Goal: Complete application form: Complete application form

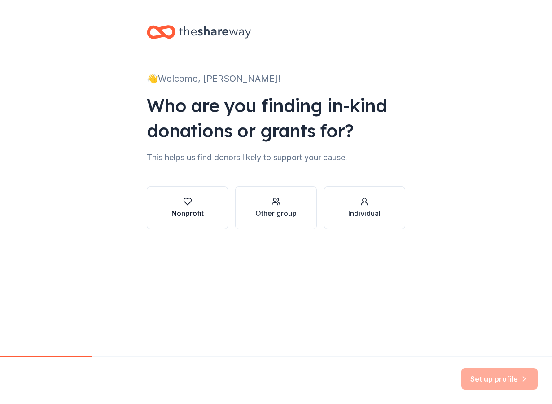
click at [192, 210] on div "Nonprofit" at bounding box center [188, 213] width 32 height 11
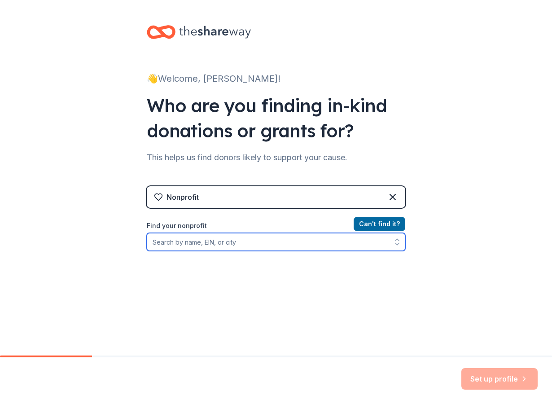
click at [316, 247] on input "Find your nonprofit" at bounding box center [276, 242] width 259 height 18
type input "kairos northwest"
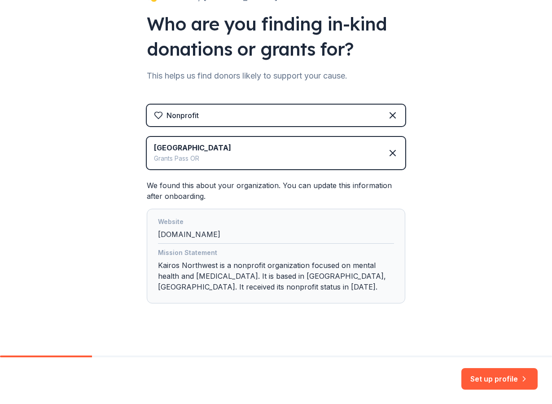
scroll to position [86, 0]
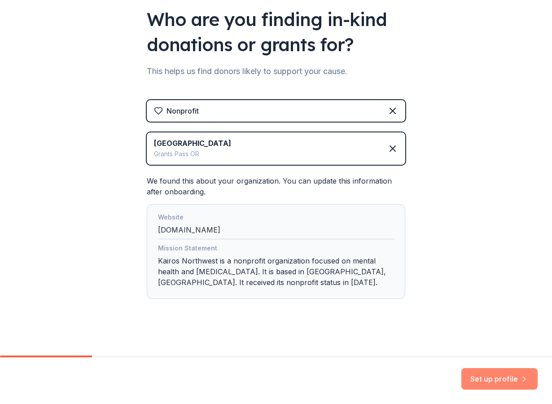
click at [485, 376] on button "Set up profile" at bounding box center [500, 379] width 76 height 22
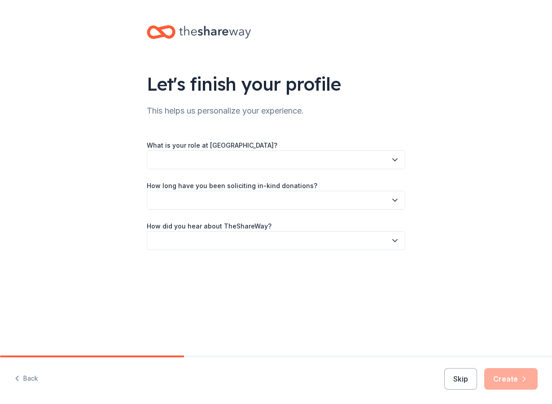
click at [327, 162] on button "button" at bounding box center [276, 159] width 259 height 19
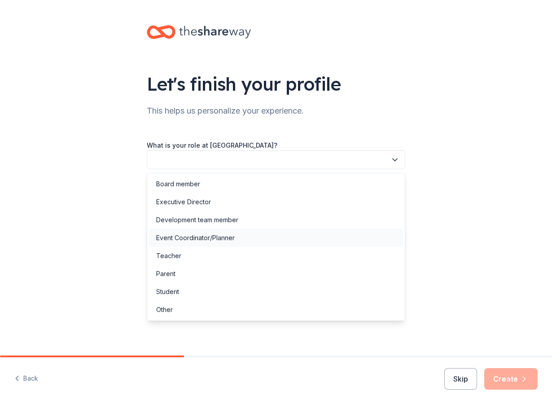
click at [326, 237] on div "Event Coordinator/Planner" at bounding box center [276, 238] width 254 height 18
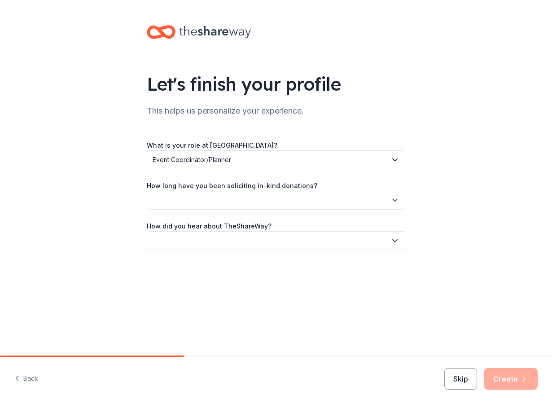
click at [312, 201] on button "button" at bounding box center [276, 200] width 259 height 19
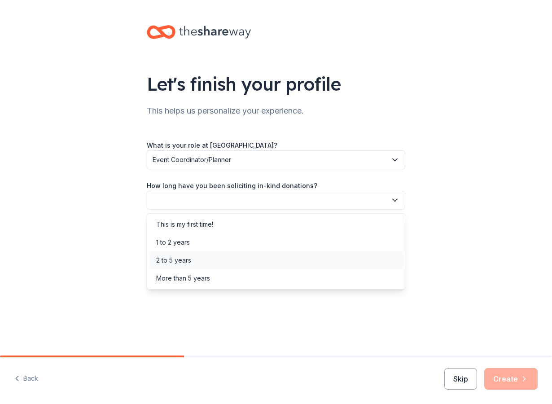
click at [306, 265] on div "2 to 5 years" at bounding box center [276, 261] width 254 height 18
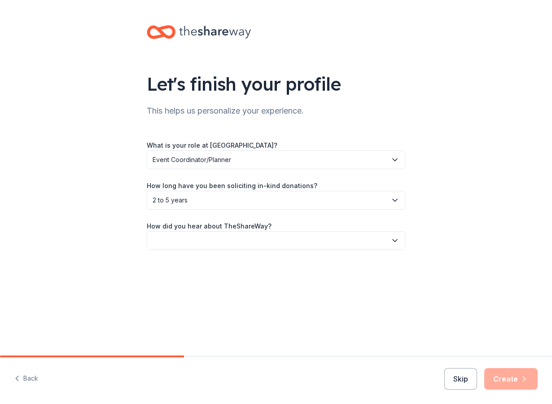
click at [313, 245] on button "button" at bounding box center [276, 240] width 259 height 19
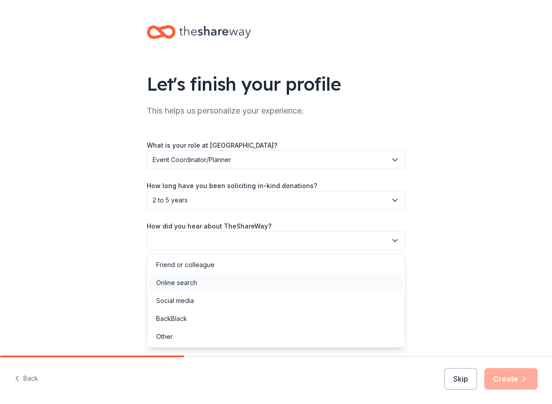
click at [301, 289] on div "Online search" at bounding box center [276, 283] width 254 height 18
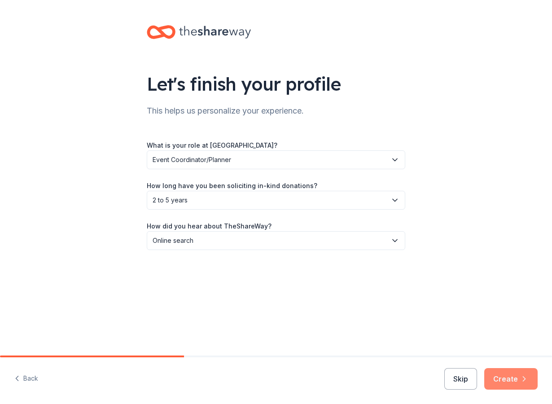
click at [501, 378] on button "Create" at bounding box center [511, 379] width 53 height 22
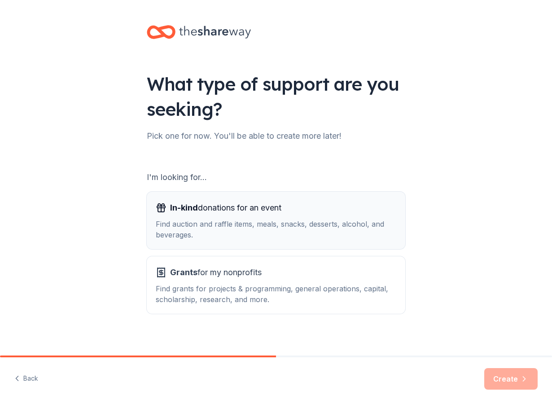
click at [300, 224] on div "Find auction and raffle items, meals, snacks, desserts, alcohol, and beverages." at bounding box center [276, 230] width 241 height 22
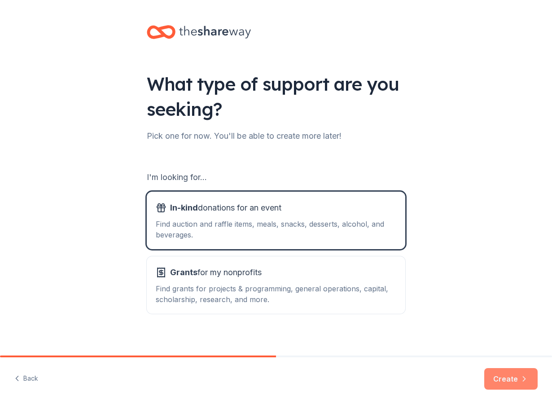
click at [508, 374] on button "Create" at bounding box center [511, 379] width 53 height 22
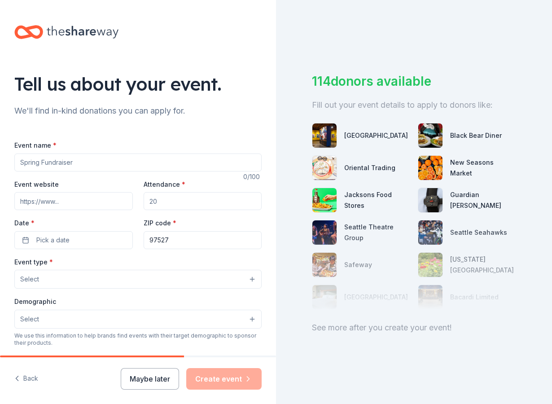
click at [181, 161] on input "Event name *" at bounding box center [137, 163] width 247 height 18
type input "Rogue Winterfest"
click at [56, 201] on input "https://wwwroguewinterfest.com" at bounding box center [73, 201] width 119 height 18
click at [123, 202] on input "https://www.roguewinterfest.com" at bounding box center [73, 201] width 119 height 18
type input "https://www.roguewinterfest.org"
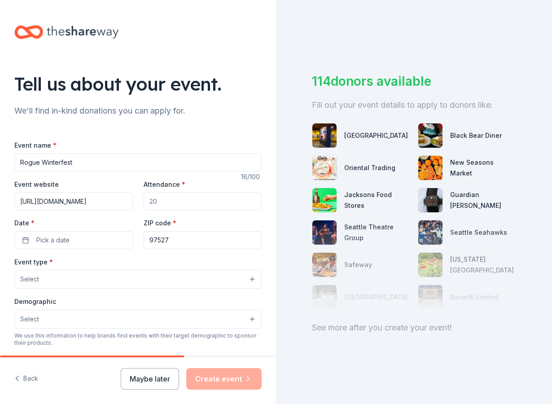
click at [186, 205] on input "Attendance *" at bounding box center [203, 201] width 119 height 18
type input "250"
click at [60, 241] on span "Pick a date" at bounding box center [52, 240] width 33 height 11
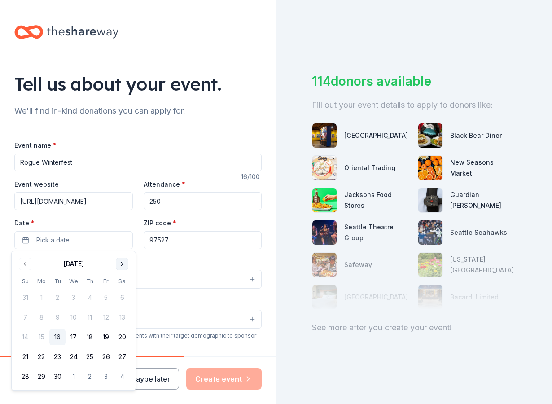
click at [120, 263] on button "Go to next month" at bounding box center [122, 264] width 13 height 13
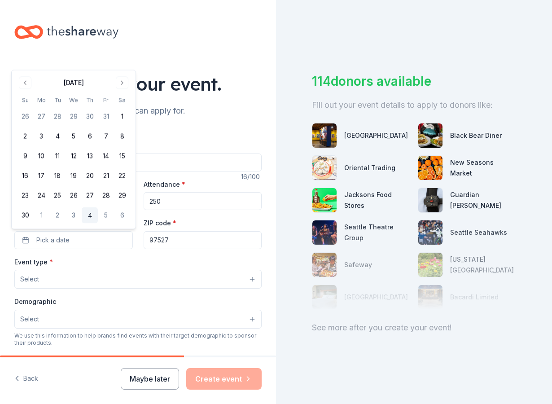
click at [90, 216] on button "4" at bounding box center [90, 215] width 16 height 16
click at [129, 276] on button "Select" at bounding box center [137, 279] width 247 height 19
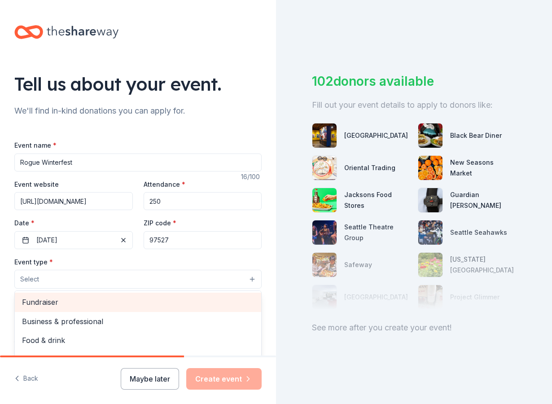
click at [124, 299] on span "Fundraiser" at bounding box center [138, 302] width 232 height 12
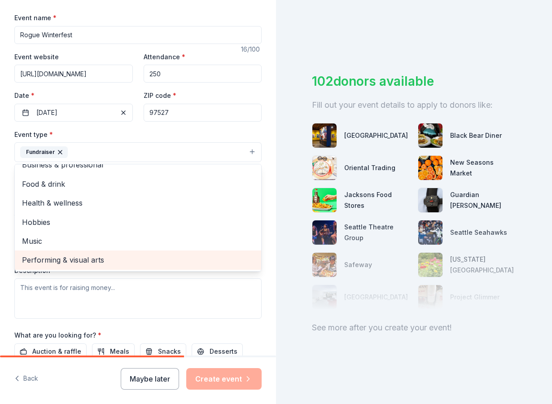
scroll to position [128, 0]
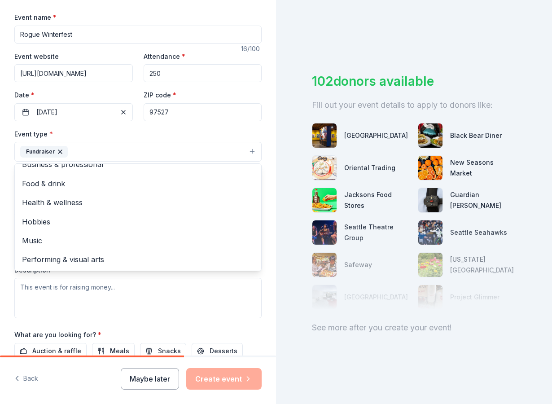
click at [9, 211] on div "Tell us about your event. We'll find in-kind donations you can apply for. Event…" at bounding box center [138, 171] width 276 height 599
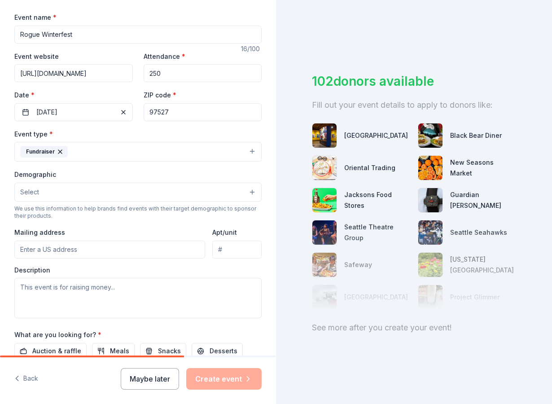
click at [59, 190] on button "Select" at bounding box center [137, 192] width 247 height 19
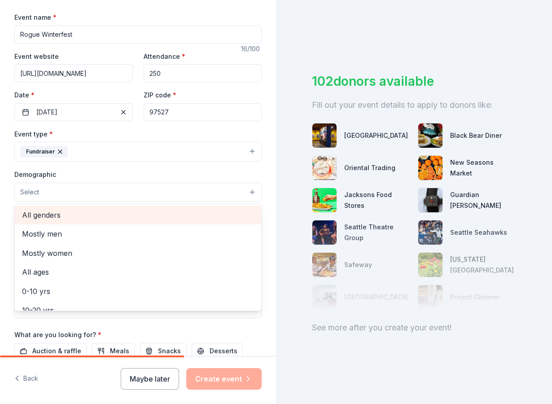
click at [60, 212] on span "All genders" at bounding box center [138, 215] width 232 height 12
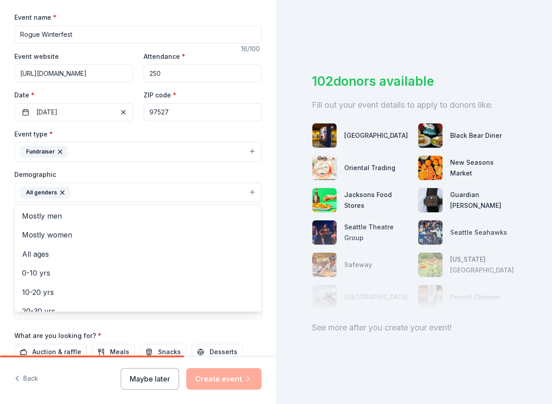
click at [10, 220] on div "Tell us about your event. We'll find in-kind donations you can apply for. Event…" at bounding box center [138, 172] width 276 height 600
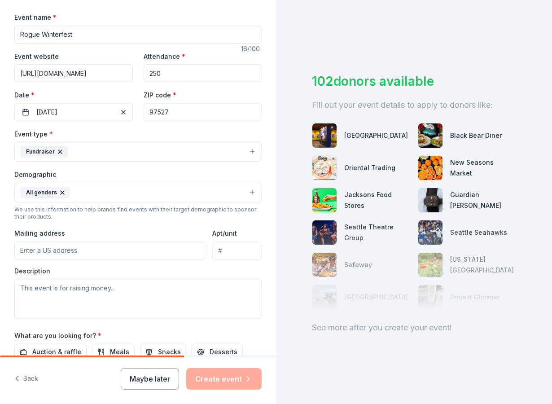
click at [72, 194] on button "All genders" at bounding box center [137, 193] width 247 height 20
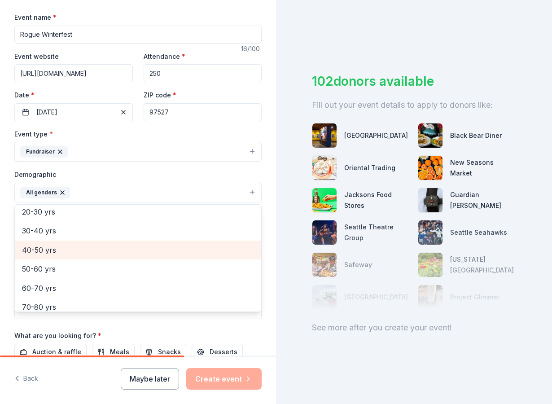
scroll to position [87, 0]
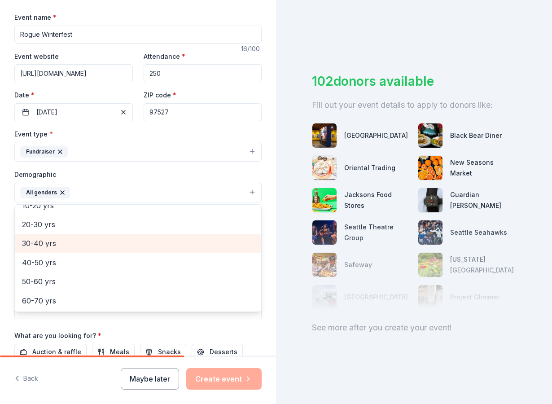
click at [51, 248] on span "30-40 yrs" at bounding box center [138, 244] width 232 height 12
click at [46, 246] on span "40-50 yrs" at bounding box center [138, 244] width 232 height 12
click at [46, 245] on span "50-60 yrs" at bounding box center [138, 244] width 232 height 12
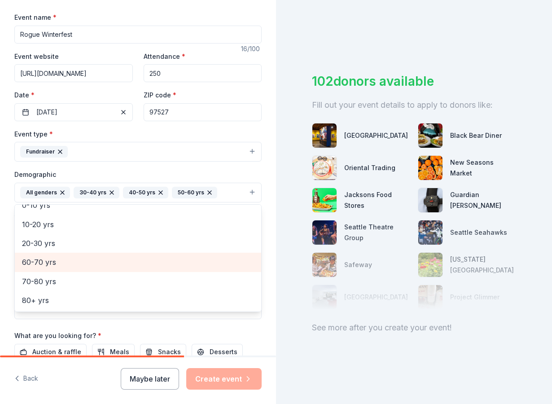
click at [46, 261] on span "60-70 yrs" at bounding box center [138, 262] width 232 height 12
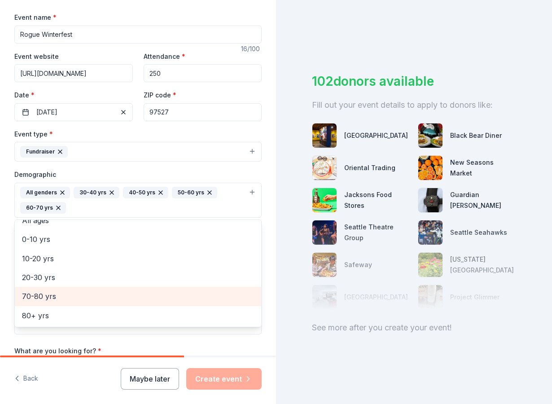
click at [48, 297] on span "70-80 yrs" at bounding box center [138, 297] width 232 height 12
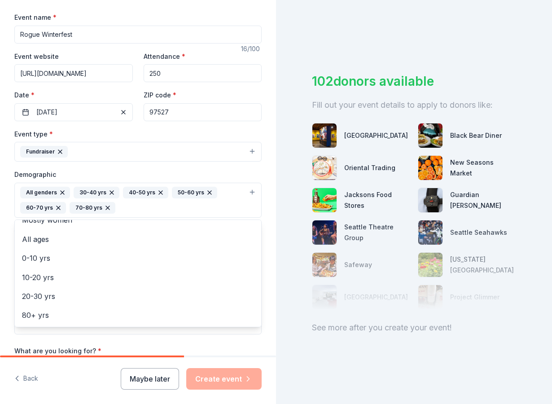
click at [4, 220] on div "Tell us about your event. We'll find in-kind donations you can apply for. Event…" at bounding box center [138, 179] width 276 height 615
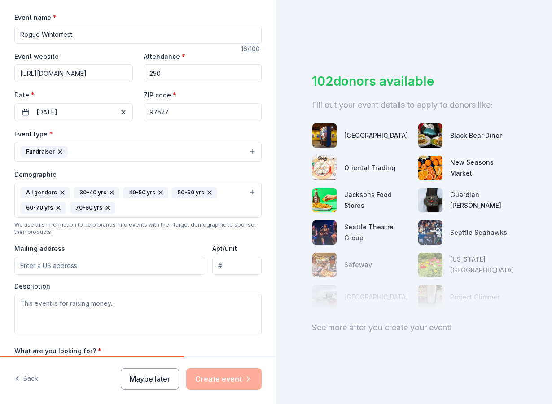
click at [76, 269] on input "Mailing address" at bounding box center [109, 266] width 191 height 18
type input "1750 Southwest Nebraska Avenue, Grants Pass, OR, 97527"
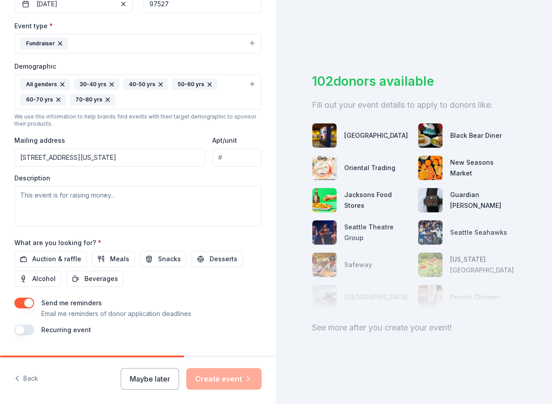
scroll to position [237, 0]
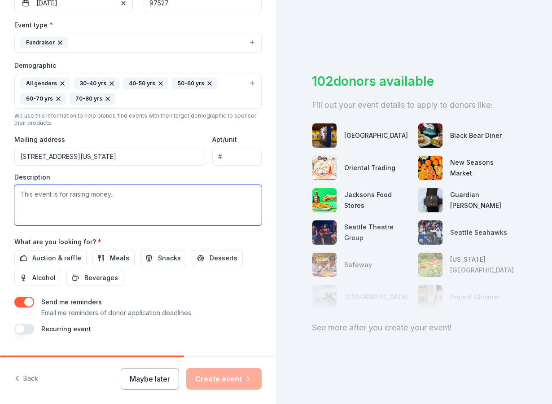
click at [131, 197] on textarea at bounding box center [137, 205] width 247 height 40
click at [100, 196] on textarea "THis event is raising funds and awareness for Mental Health in" at bounding box center [137, 205] width 247 height 40
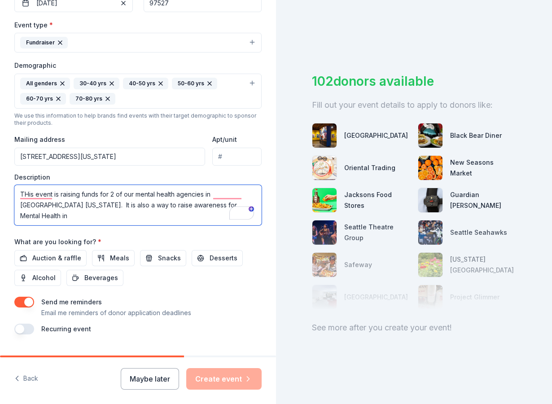
click at [210, 203] on textarea "THis event is raising funds for 2 of our mental health agencies in SOuthern Ore…" at bounding box center [137, 205] width 247 height 40
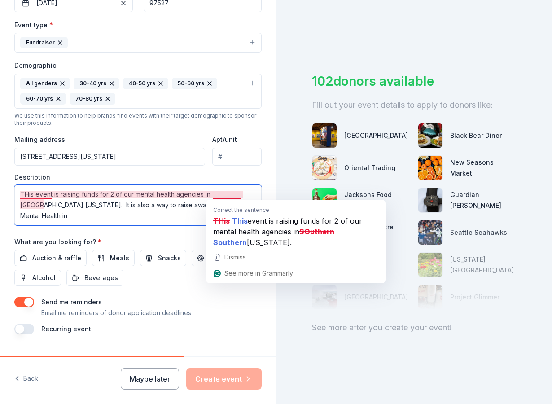
click at [221, 196] on textarea "THis event is raising funds for 2 of our mental health agencies in SOuthern Ore…" at bounding box center [137, 205] width 247 height 40
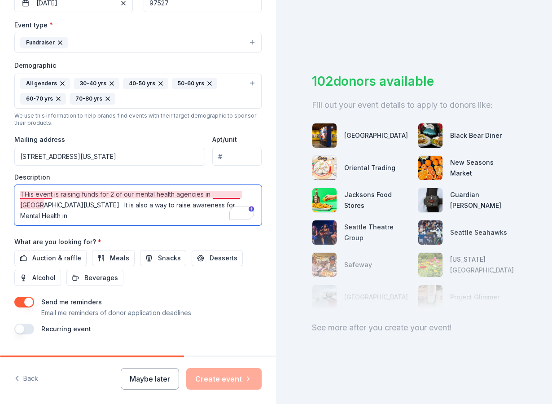
click at [30, 197] on textarea "THis event is raising funds for 2 of our mental health agencies in Southern Ore…" at bounding box center [137, 205] width 247 height 40
click at [112, 196] on textarea "This event is raising funds for 2 of our mental health agencies in Southern Ore…" at bounding box center [137, 205] width 247 height 40
click at [215, 207] on textarea "This event is raising funds for two of our mental health agencies in Southern O…" at bounding box center [137, 205] width 247 height 40
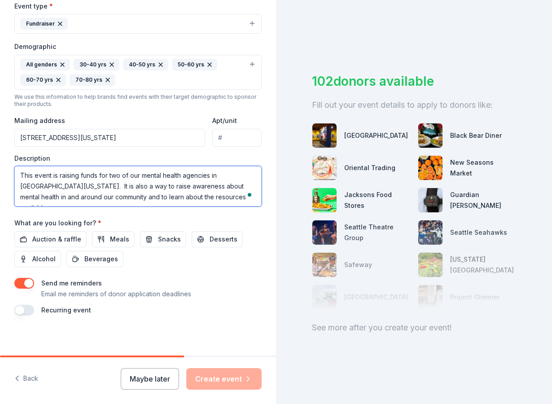
scroll to position [0, 0]
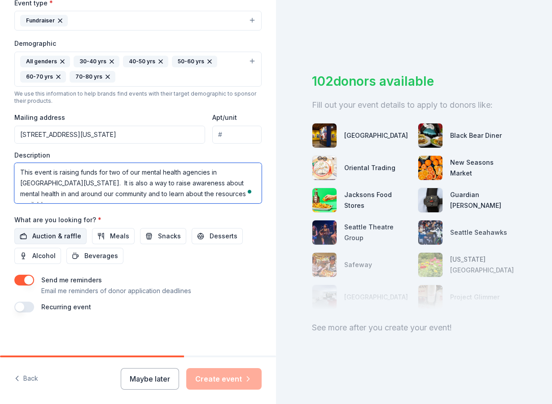
type textarea "This event is raising funds for two of our mental health agencies in [GEOGRAPHI…"
click at [61, 237] on span "Auction & raffle" at bounding box center [56, 236] width 49 height 11
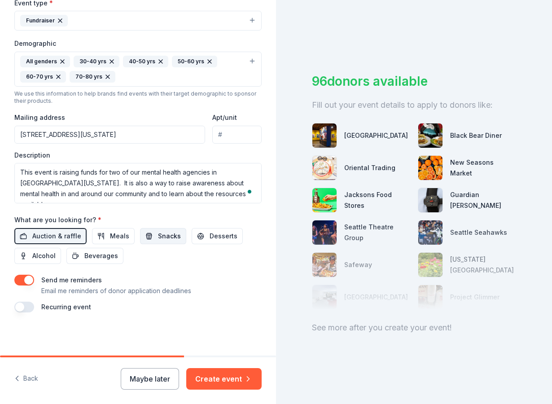
click at [162, 242] on button "Snacks" at bounding box center [163, 236] width 46 height 16
click at [29, 308] on button "button" at bounding box center [24, 307] width 20 height 11
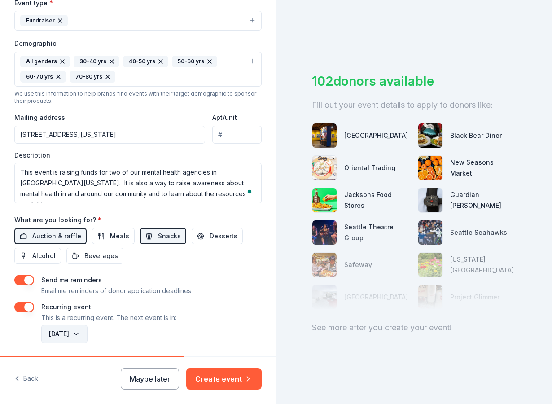
click at [88, 334] on button "December 2026" at bounding box center [64, 334] width 46 height 18
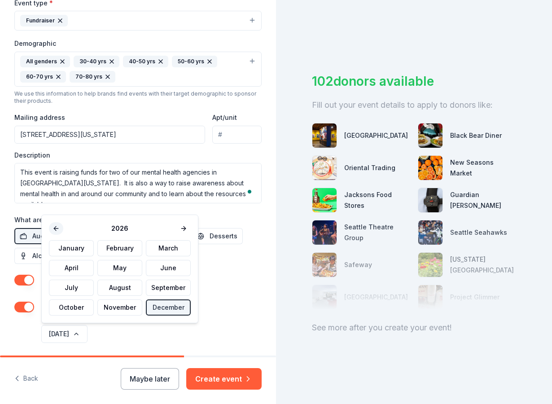
click at [56, 231] on button at bounding box center [56, 228] width 14 height 13
click at [168, 312] on button "December" at bounding box center [168, 308] width 45 height 16
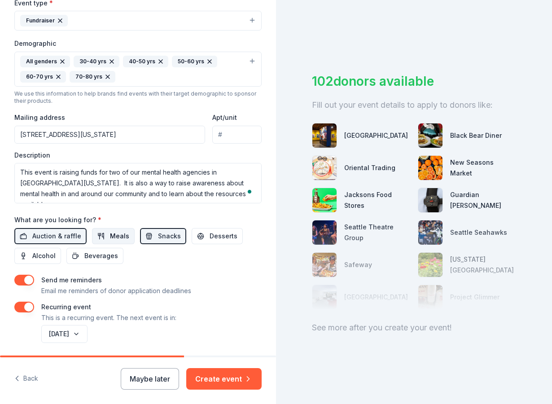
click at [122, 237] on span "Meals" at bounding box center [119, 236] width 19 height 11
click at [164, 239] on span "Snacks" at bounding box center [169, 236] width 23 height 11
click at [53, 255] on span "Alcohol" at bounding box center [43, 256] width 23 height 11
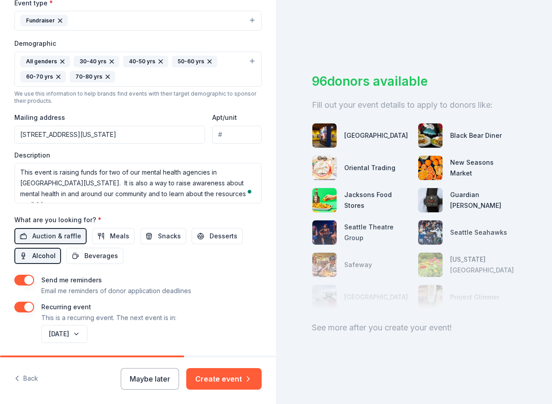
click at [53, 255] on span "Alcohol" at bounding box center [43, 256] width 23 height 11
click at [168, 238] on span "Snacks" at bounding box center [169, 236] width 23 height 11
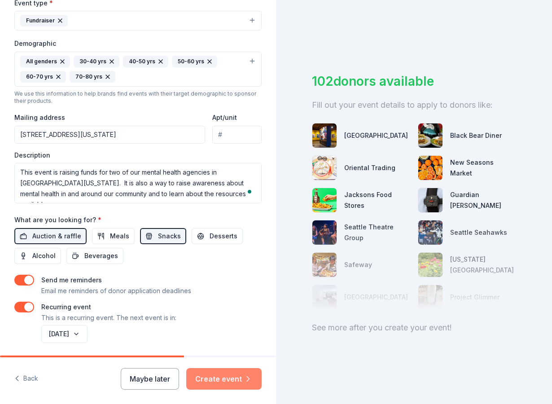
click at [219, 380] on button "Create event" at bounding box center [223, 379] width 75 height 22
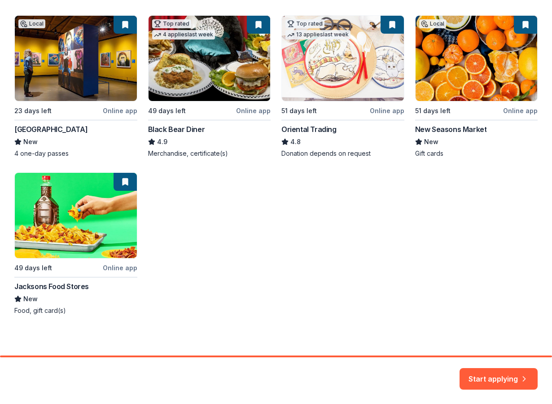
scroll to position [170, 0]
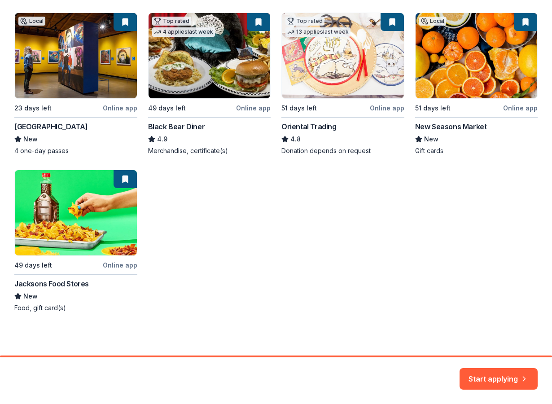
click at [113, 109] on div "Local 23 days left Online app High Desert Museum New 4 one-day passes Top rated…" at bounding box center [276, 163] width 524 height 300
click at [481, 375] on button "Start applying" at bounding box center [499, 374] width 78 height 22
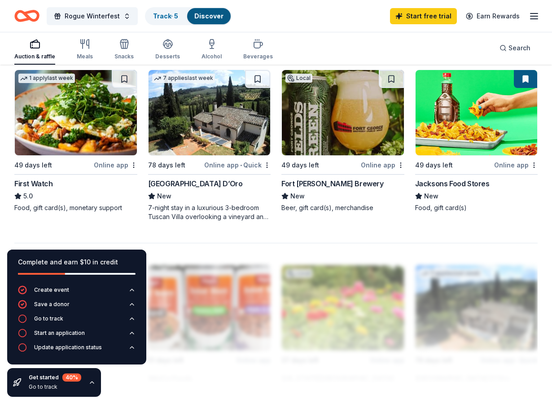
scroll to position [771, 0]
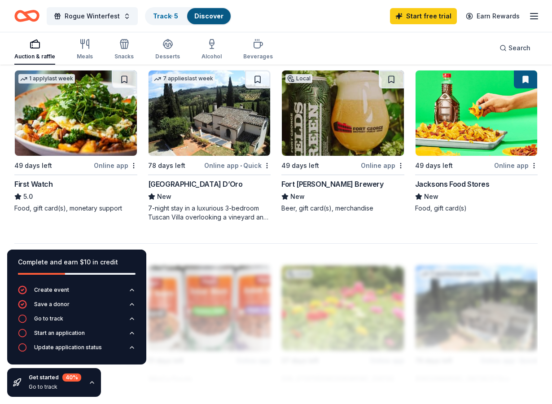
click at [228, 166] on div "Online app • Quick" at bounding box center [237, 165] width 66 height 11
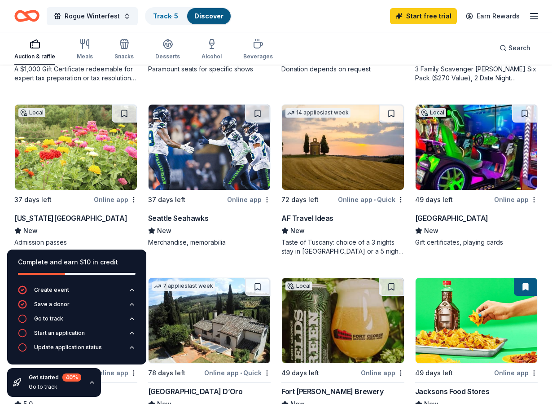
scroll to position [573, 0]
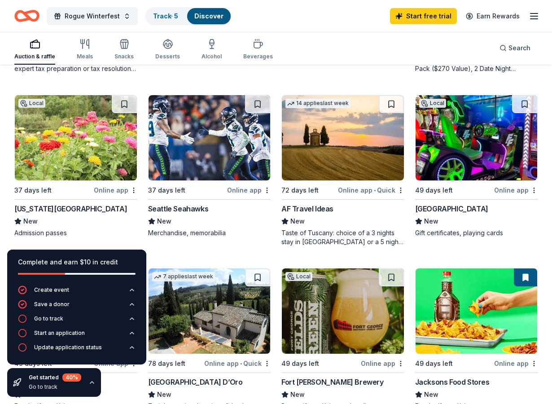
click at [234, 191] on div "Online app" at bounding box center [249, 190] width 44 height 11
click at [104, 190] on div "Online app" at bounding box center [116, 190] width 44 height 11
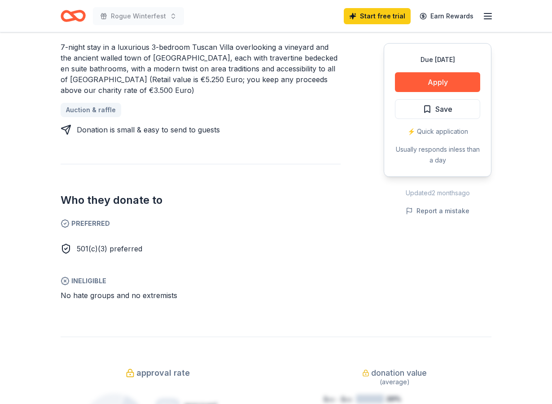
scroll to position [394, 0]
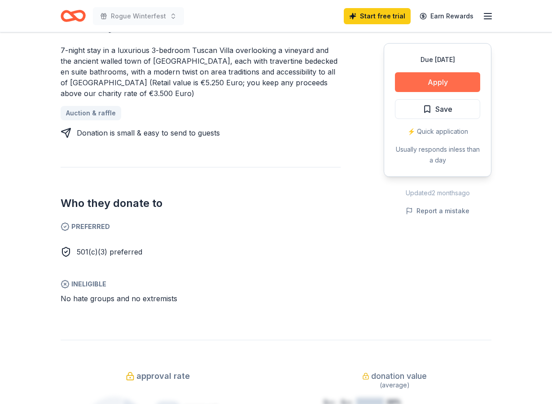
click at [427, 87] on button "Apply" at bounding box center [437, 82] width 85 height 20
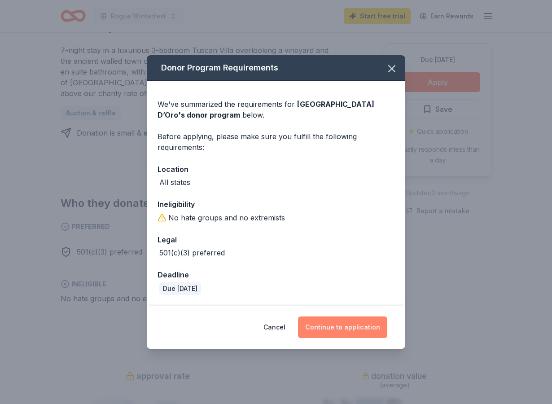
click at [331, 329] on button "Continue to application" at bounding box center [342, 328] width 89 height 22
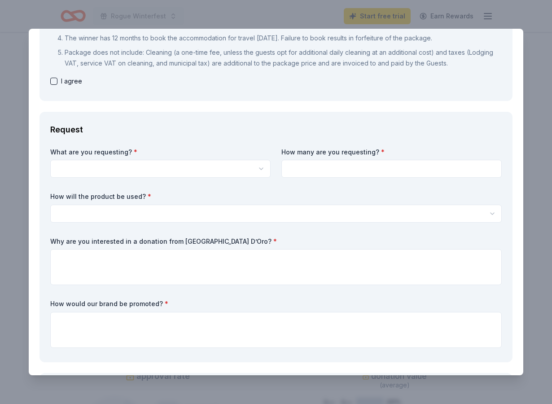
scroll to position [179, 0]
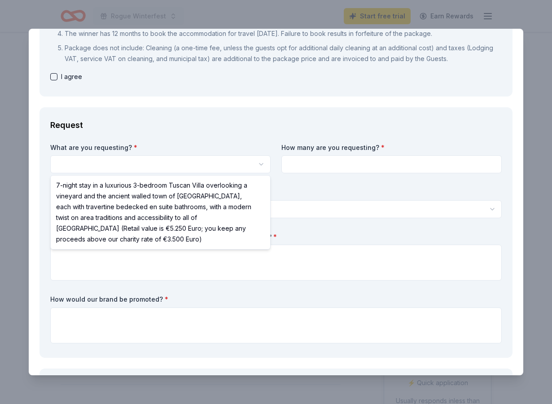
select select "7-night stay in a luxurious 3-bedroom Tuscan Villa overlooking a vineyard and t…"
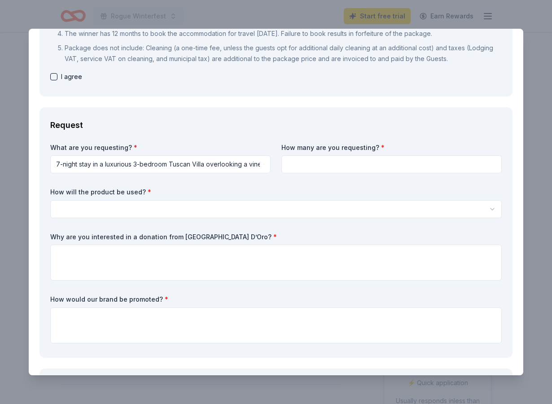
click at [318, 168] on input at bounding box center [392, 164] width 221 height 18
type input "1"
click at [313, 216] on body "Rogue Winterfest Start free trial Earn Rewards Due in 78 days Share Villa Sogni…" at bounding box center [276, 202] width 552 height 404
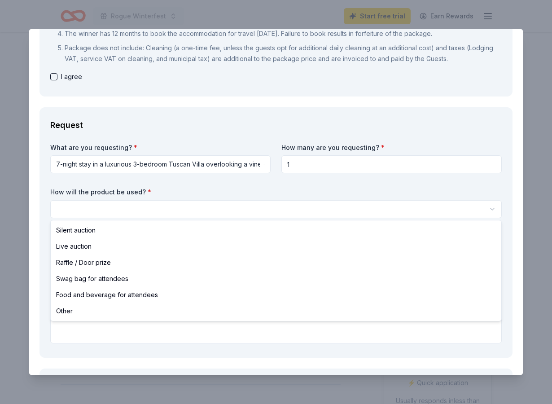
select select "liveAuction"
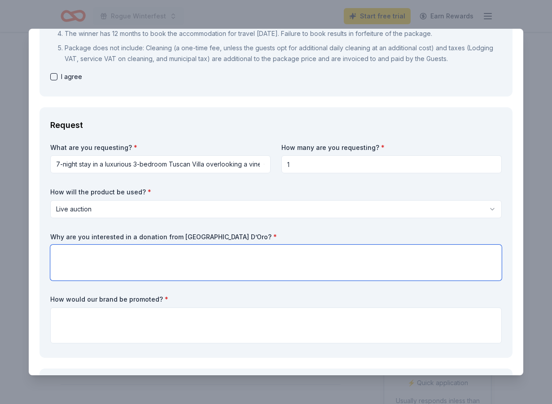
click at [302, 256] on textarea at bounding box center [276, 263] width 452 height 36
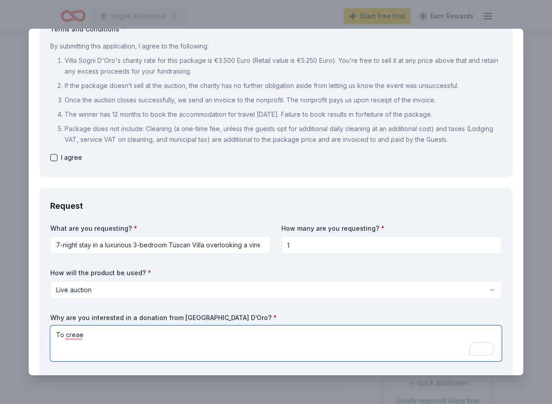
scroll to position [92, 0]
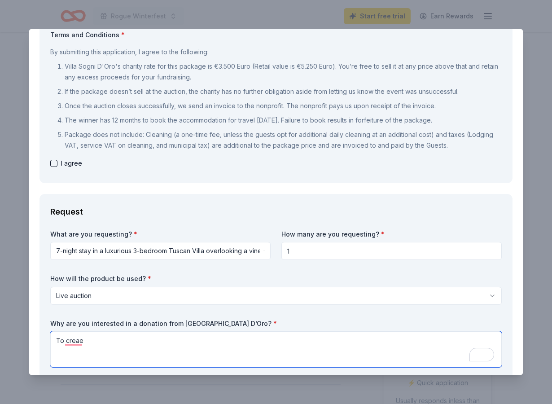
type textarea "To creae"
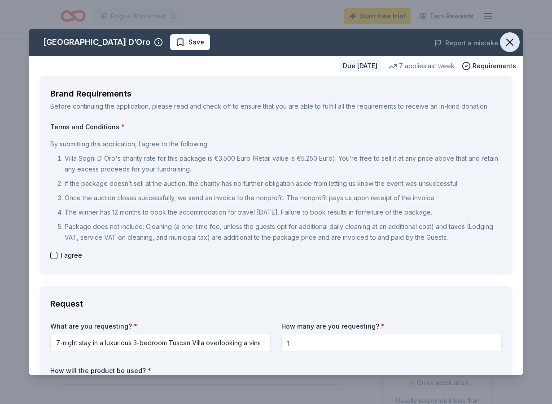
click at [509, 43] on icon "button" at bounding box center [510, 42] width 6 height 6
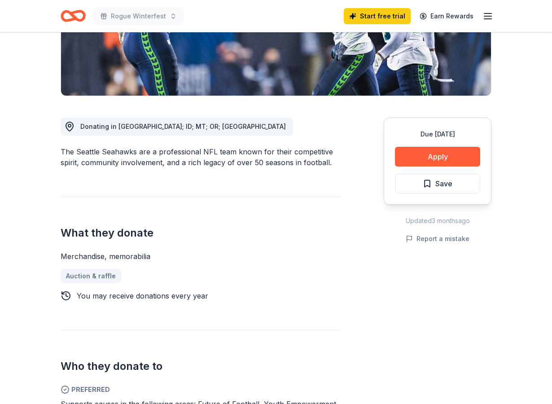
scroll to position [183, 0]
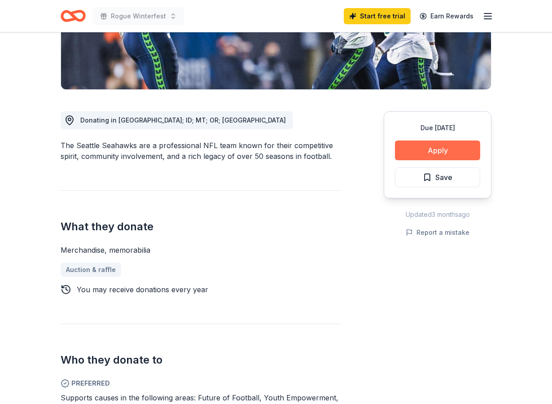
click at [424, 151] on button "Apply" at bounding box center [437, 151] width 85 height 20
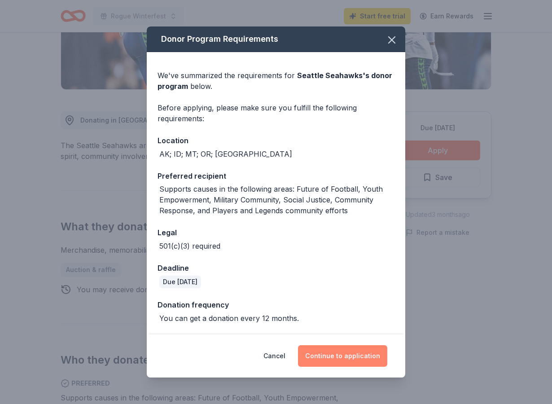
click at [324, 358] on button "Continue to application" at bounding box center [342, 356] width 89 height 22
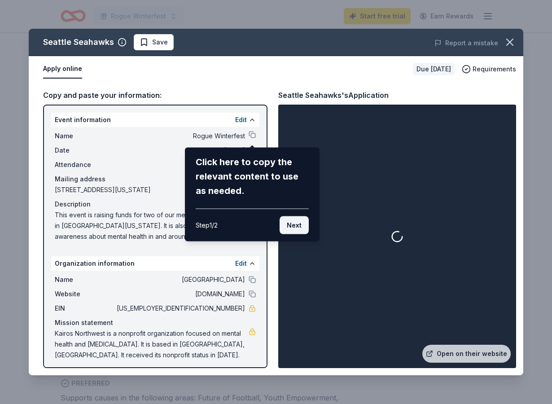
click at [288, 225] on button "Next" at bounding box center [294, 225] width 29 height 18
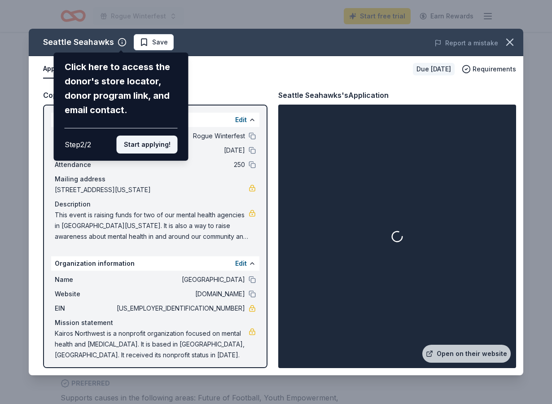
click at [159, 147] on button "Start applying!" at bounding box center [147, 145] width 61 height 18
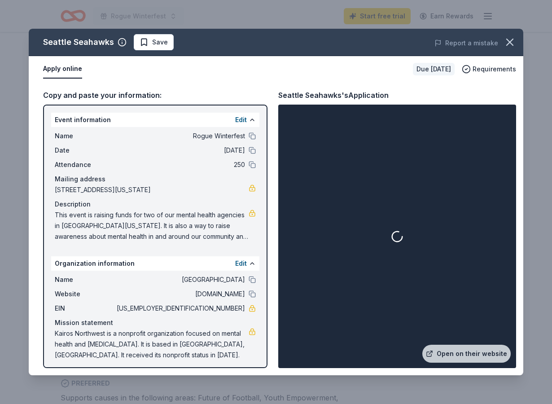
scroll to position [4, 0]
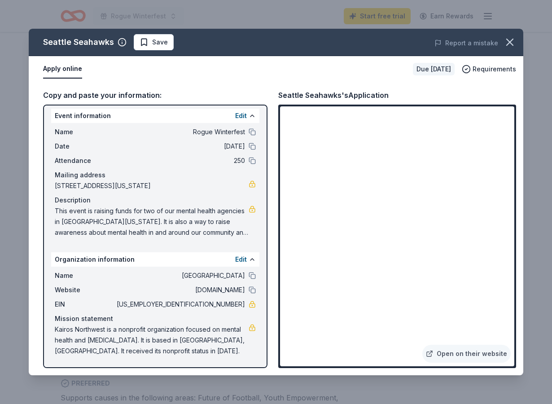
click at [171, 232] on span "This event is raising funds for two of our mental health agencies in [GEOGRAPHI…" at bounding box center [152, 222] width 194 height 32
click at [168, 218] on span "This event is raising funds for two of our mental health agencies in [GEOGRAPHI…" at bounding box center [152, 222] width 194 height 32
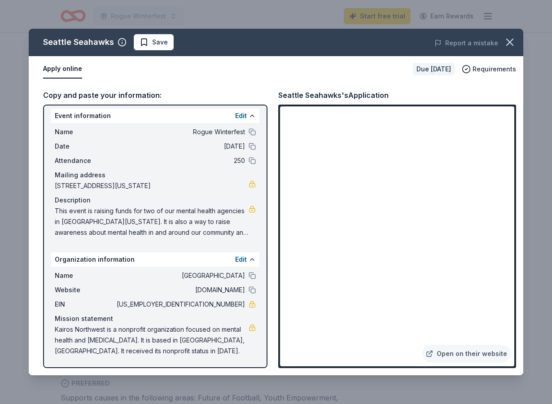
click at [168, 218] on span "This event is raising funds for two of our mental health agencies in [GEOGRAPHI…" at bounding box center [152, 222] width 194 height 32
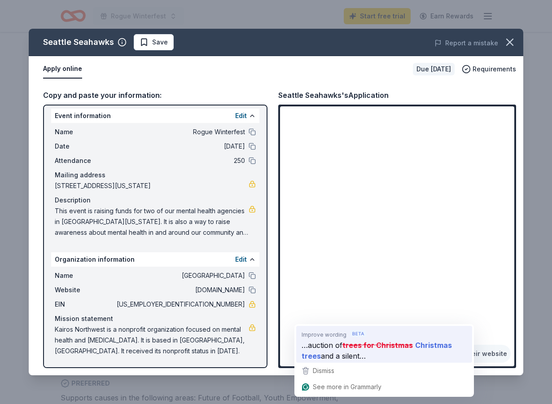
click at [350, 331] on img at bounding box center [358, 333] width 16 height 7
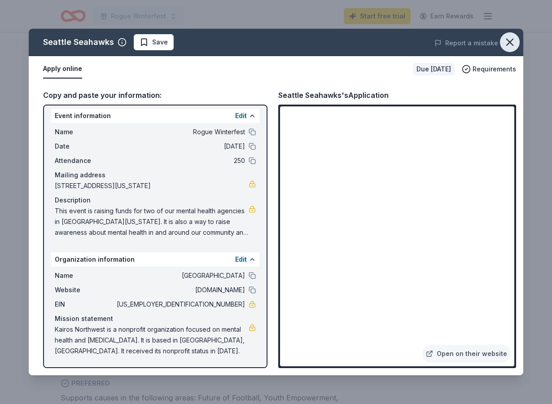
click at [510, 39] on icon "button" at bounding box center [510, 42] width 13 height 13
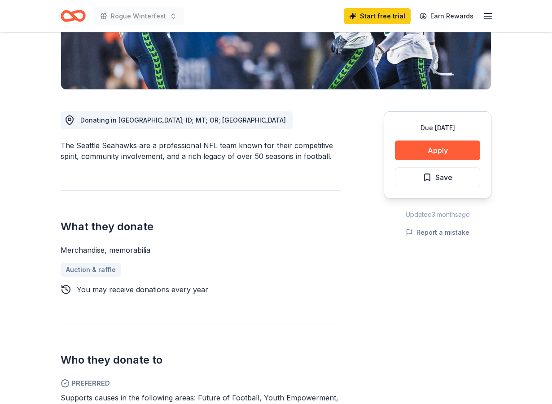
scroll to position [0, 0]
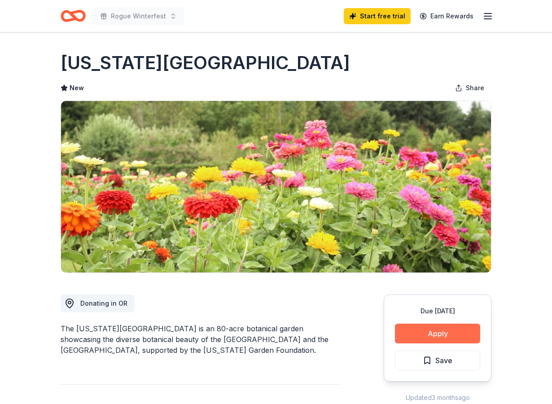
click at [424, 332] on button "Apply" at bounding box center [437, 334] width 85 height 20
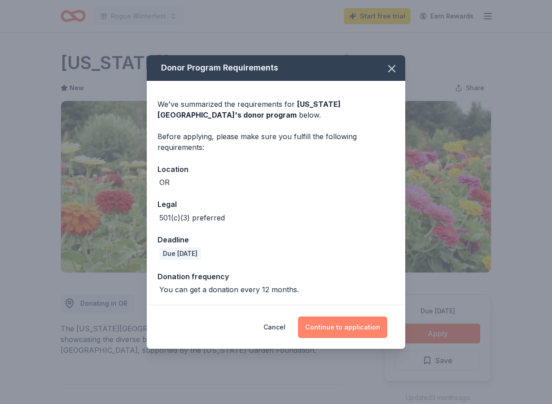
click at [338, 334] on button "Continue to application" at bounding box center [342, 328] width 89 height 22
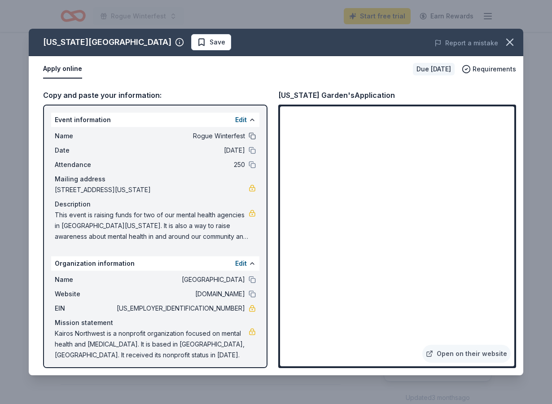
click at [252, 136] on button at bounding box center [252, 135] width 7 height 7
